Goal: Information Seeking & Learning: Find specific fact

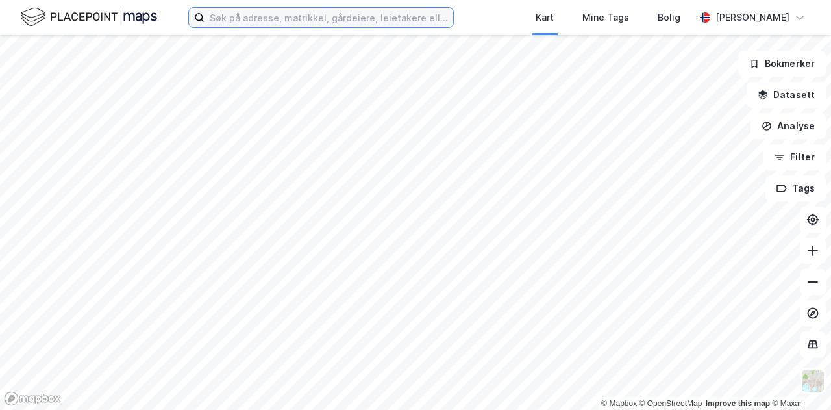
click at [419, 23] on input at bounding box center [329, 17] width 249 height 19
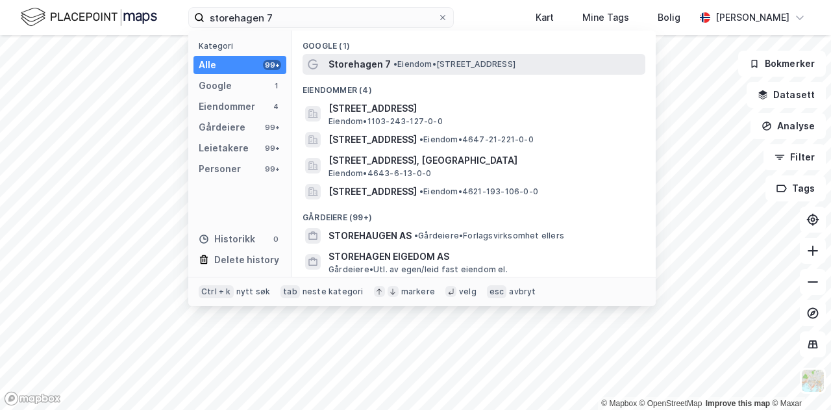
click at [491, 66] on span "• Eiendom • [STREET_ADDRESS]" at bounding box center [454, 64] width 122 height 10
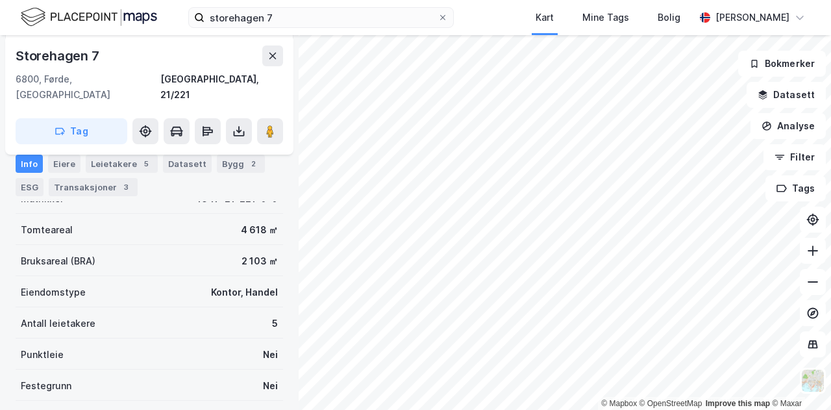
scroll to position [301, 0]
click at [136, 171] on div "Leietakere 5" at bounding box center [122, 164] width 72 height 18
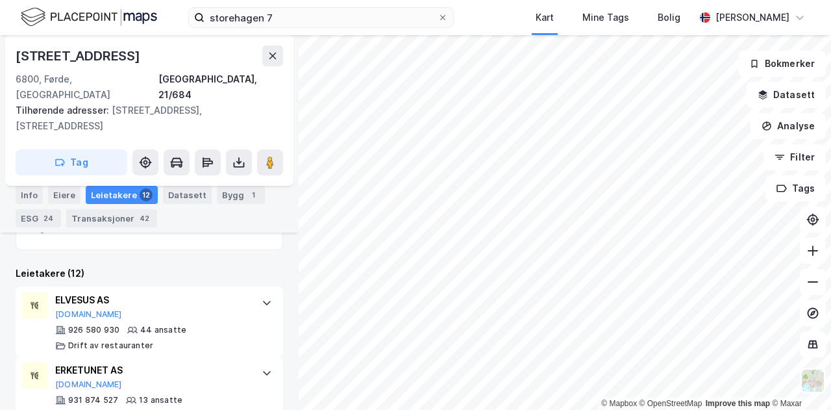
scroll to position [580, 0]
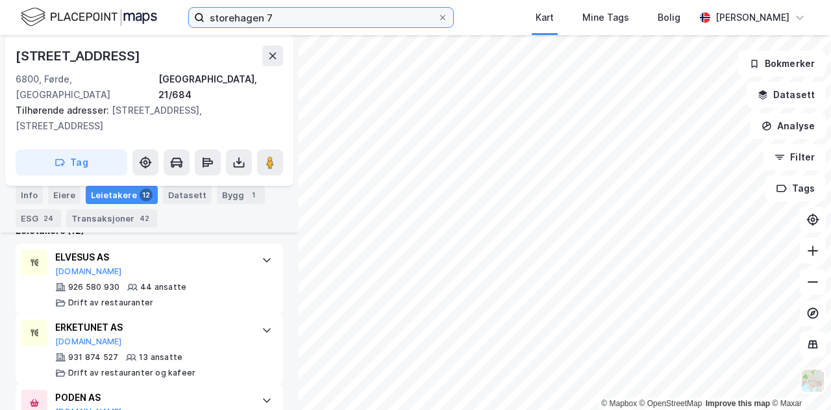
click at [266, 21] on input "storehagen 7" at bounding box center [321, 17] width 233 height 19
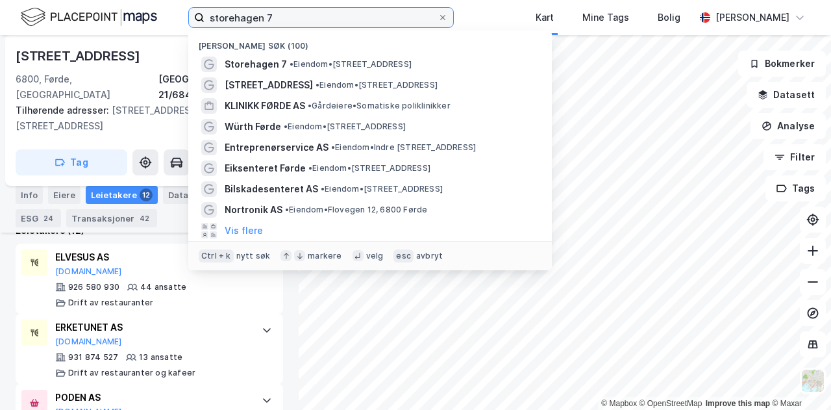
click at [266, 21] on input "storehagen 7" at bounding box center [321, 17] width 233 height 19
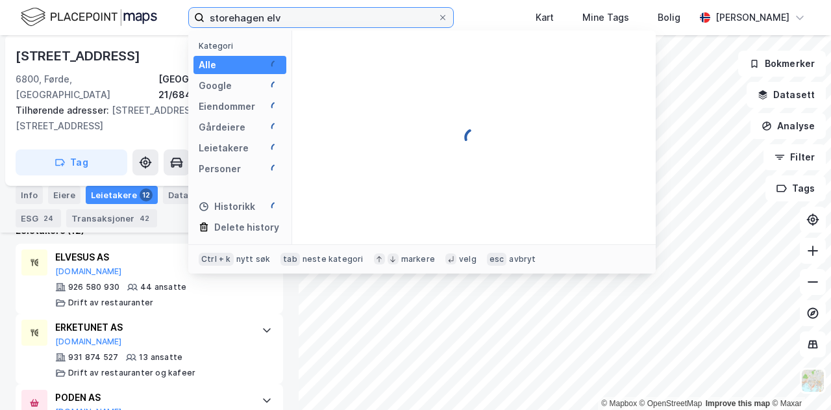
type input "storehagen elv"
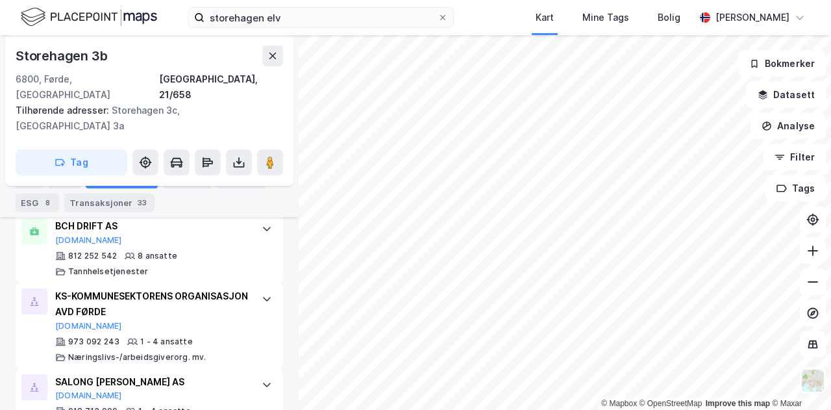
scroll to position [657, 0]
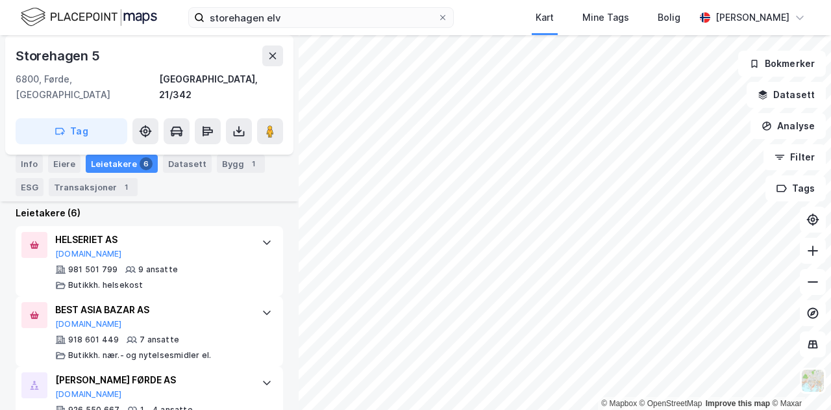
scroll to position [316, 0]
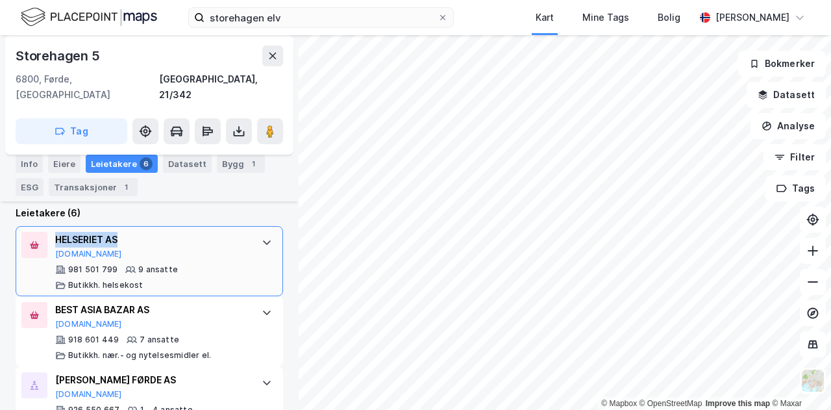
drag, startPoint x: 134, startPoint y: 223, endPoint x: 56, endPoint y: 223, distance: 77.3
click at [56, 232] on div "HELSERIET AS" at bounding box center [151, 240] width 193 height 16
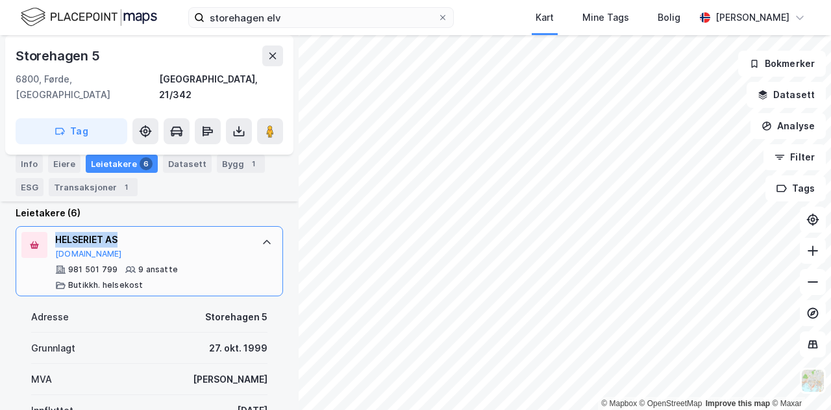
copy div "HELSERIET AS"
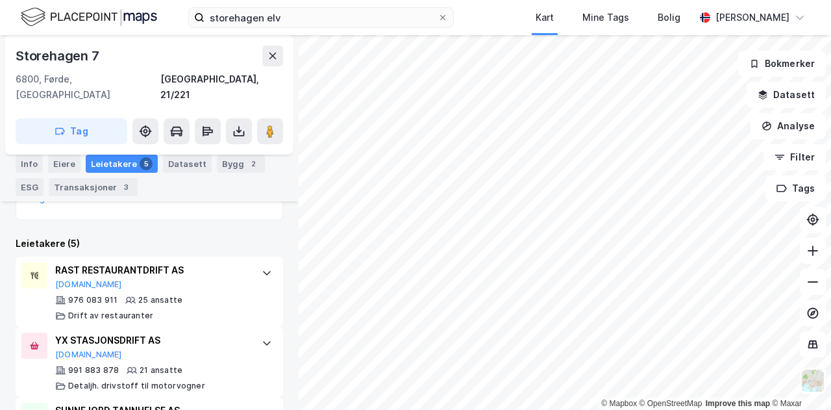
scroll to position [462, 0]
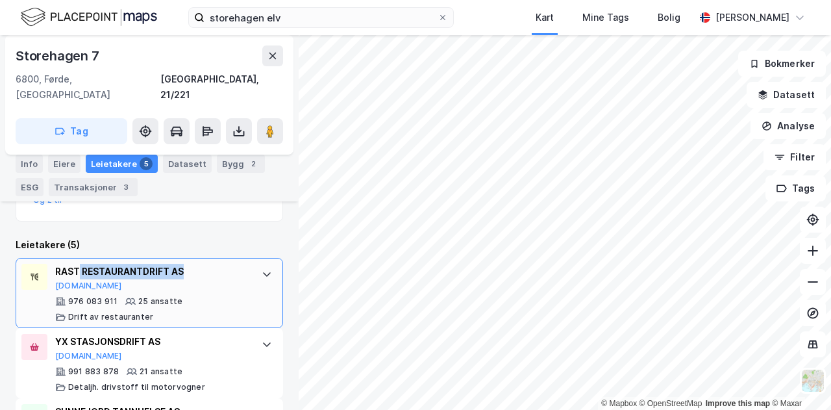
drag, startPoint x: 185, startPoint y: 254, endPoint x: 80, endPoint y: 262, distance: 105.5
click at [80, 264] on div "RAST RESTAURANTDRIFT AS" at bounding box center [151, 272] width 193 height 16
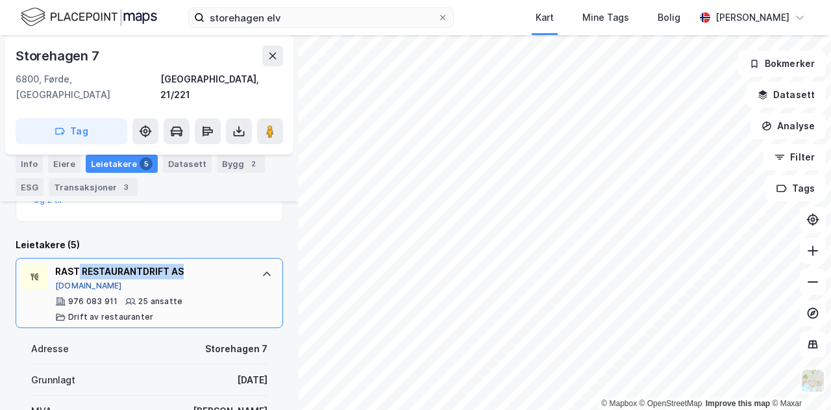
click at [61, 280] on button "[DOMAIN_NAME]" at bounding box center [88, 285] width 67 height 10
click at [262, 269] on icon at bounding box center [267, 274] width 10 height 10
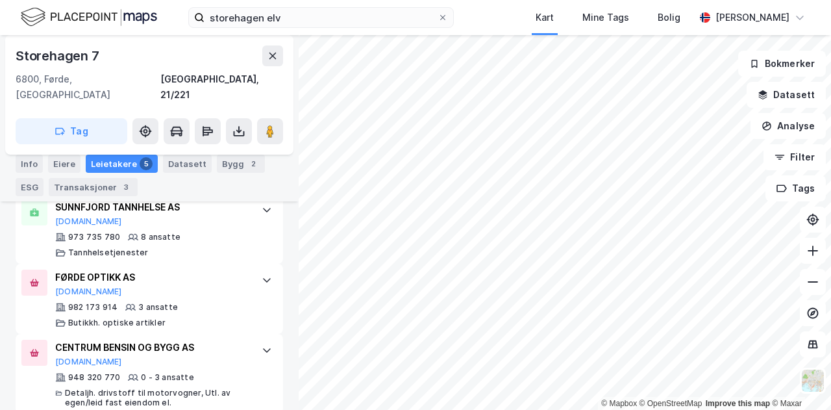
scroll to position [666, 0]
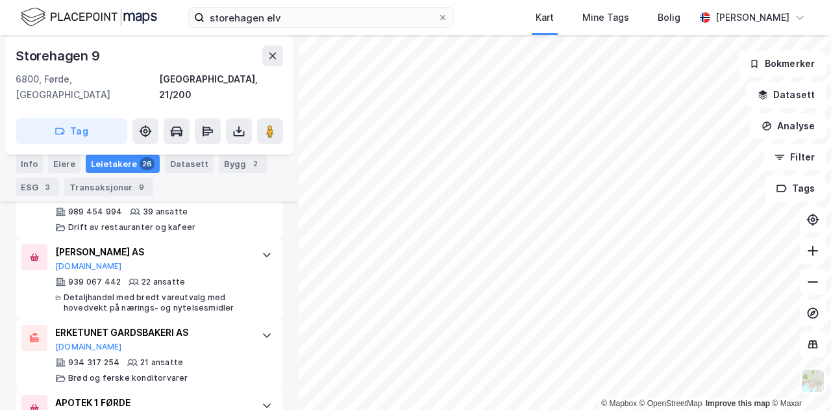
scroll to position [488, 0]
